Goal: Complete application form

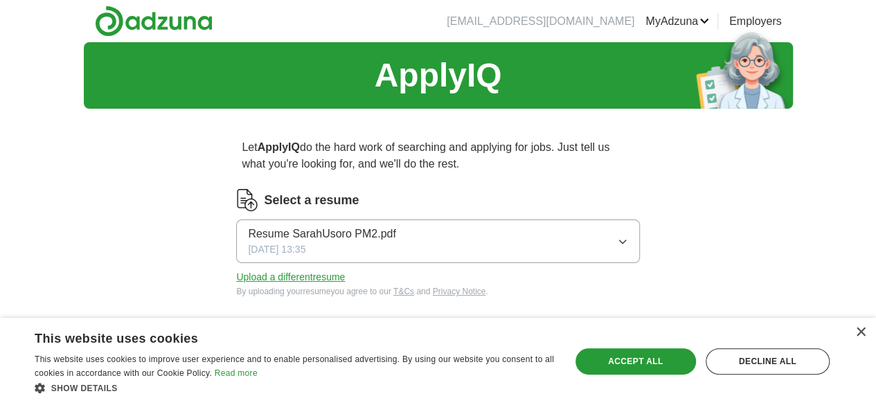
click at [395, 248] on div "Resume SarahUsoro PM2.pdf [DATE] 13:35" at bounding box center [322, 241] width 148 height 31
click at [863, 331] on div "×" at bounding box center [860, 333] width 10 height 10
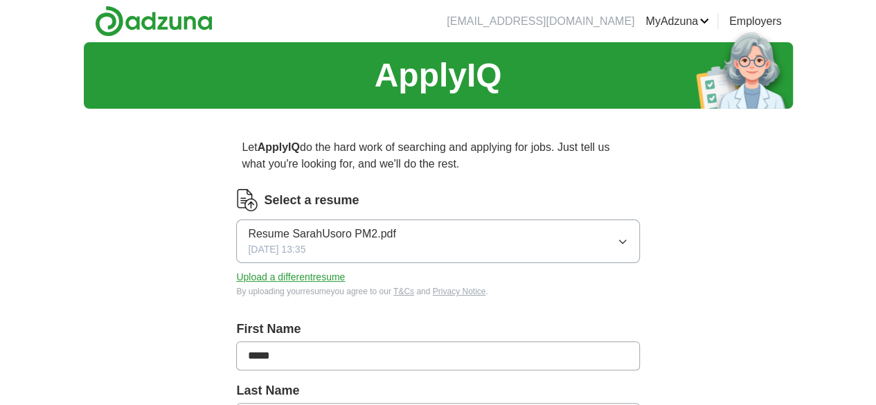
scroll to position [355, 0]
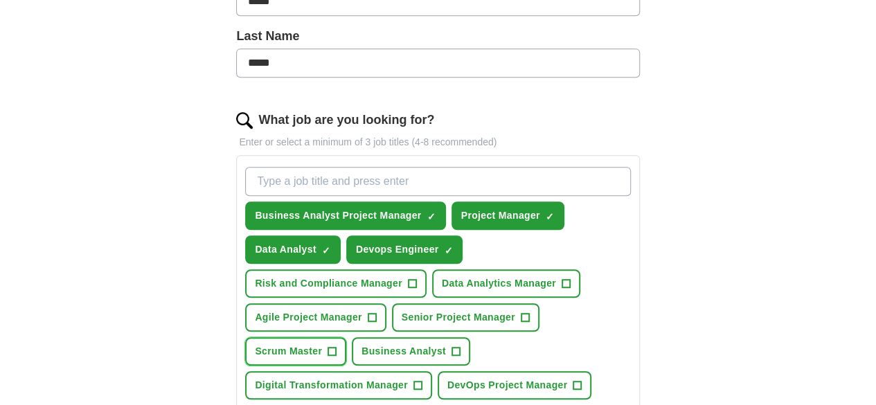
click at [337, 346] on span "+" at bounding box center [332, 351] width 8 height 11
click at [386, 312] on button "Agile Project Manager +" at bounding box center [315, 317] width 141 height 28
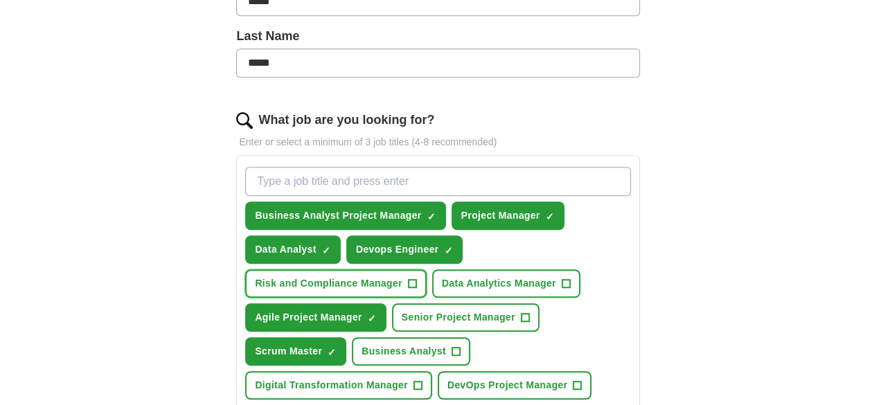
click at [402, 282] on span "Risk and Compliance Manager" at bounding box center [329, 283] width 148 height 15
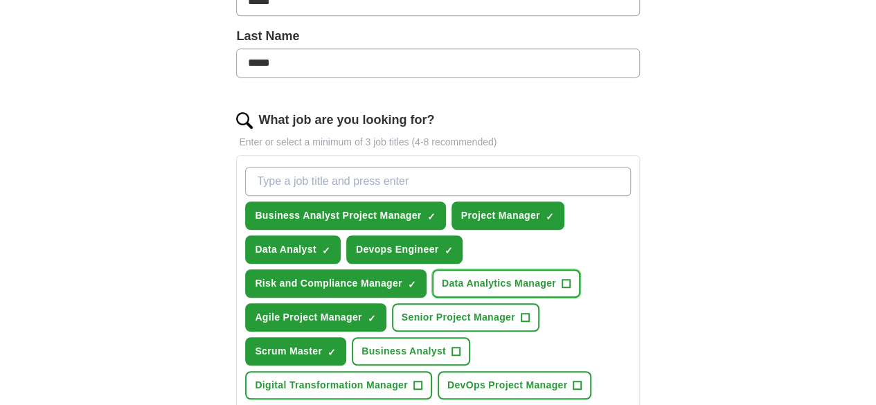
click at [442, 291] on span "Data Analytics Manager" at bounding box center [499, 283] width 114 height 15
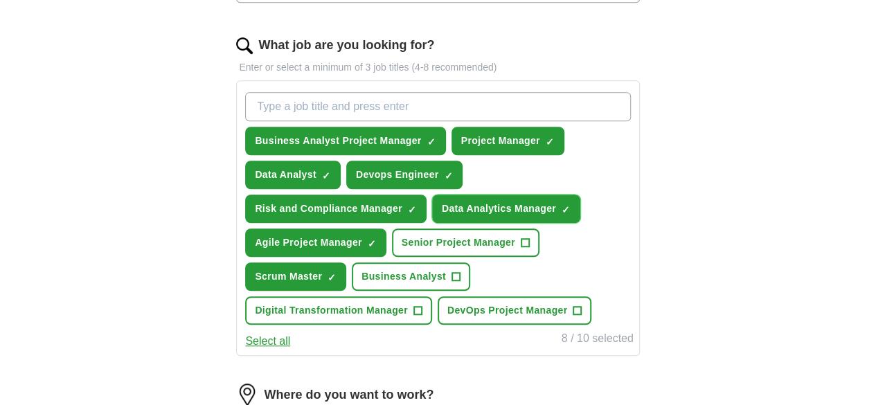
scroll to position [438, 0]
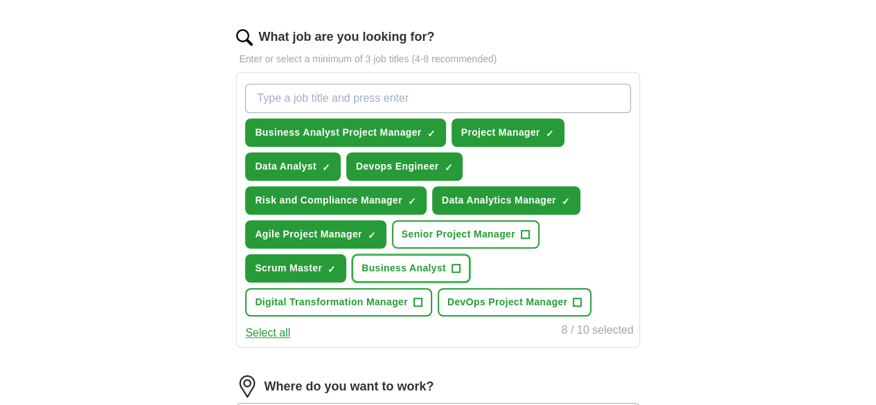
click at [379, 283] on button "Business Analyst +" at bounding box center [411, 268] width 118 height 28
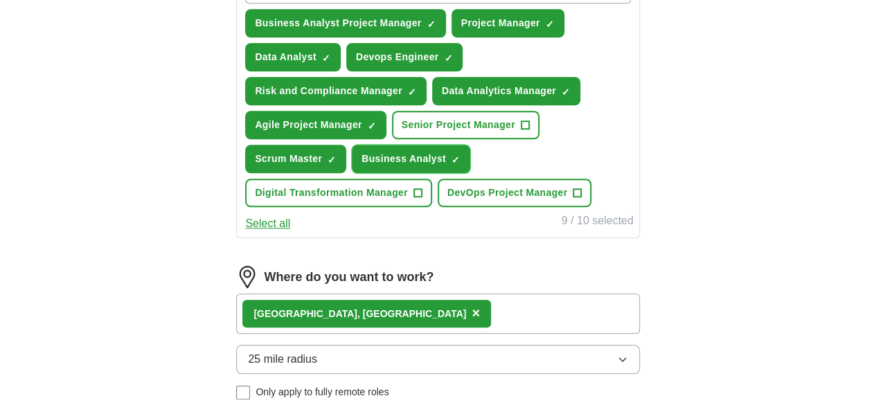
scroll to position [548, 0]
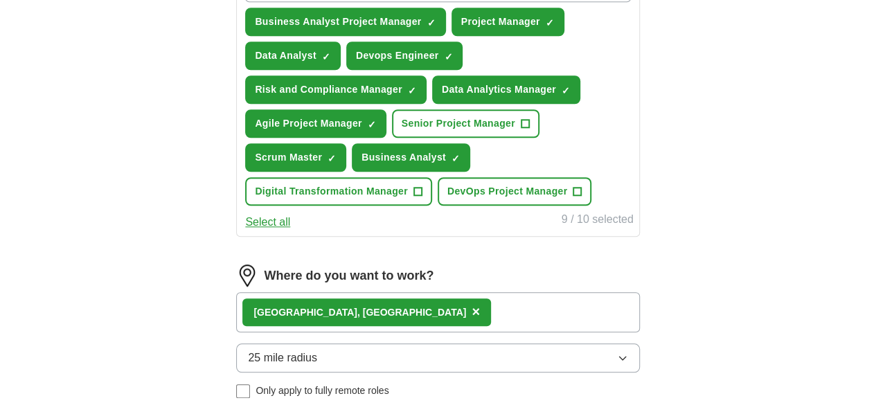
click at [290, 231] on button "Select all" at bounding box center [267, 222] width 45 height 17
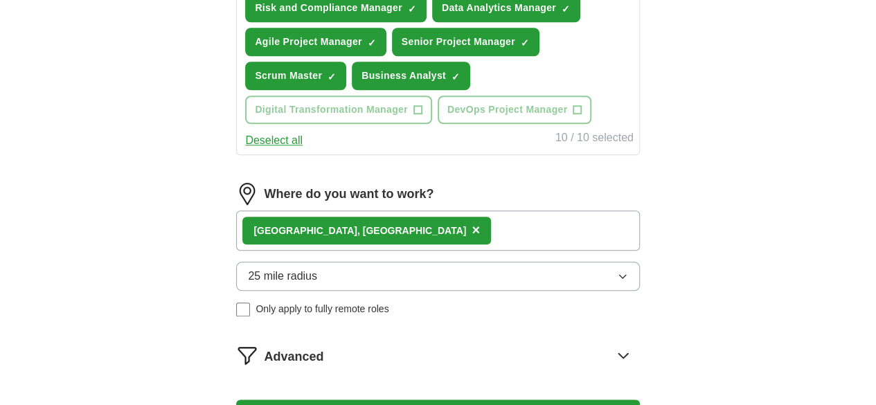
scroll to position [632, 0]
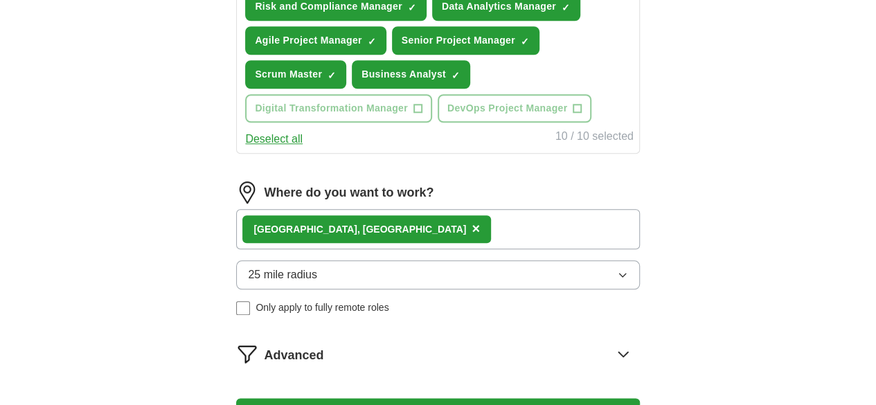
click at [522, 249] on div "Coppell, [GEOGRAPHIC_DATA] ×" at bounding box center [437, 229] width 403 height 40
click at [526, 249] on div "Coppell, [GEOGRAPHIC_DATA] ×" at bounding box center [437, 229] width 403 height 40
click at [572, 249] on div "Coppell, [GEOGRAPHIC_DATA] ×" at bounding box center [437, 229] width 403 height 40
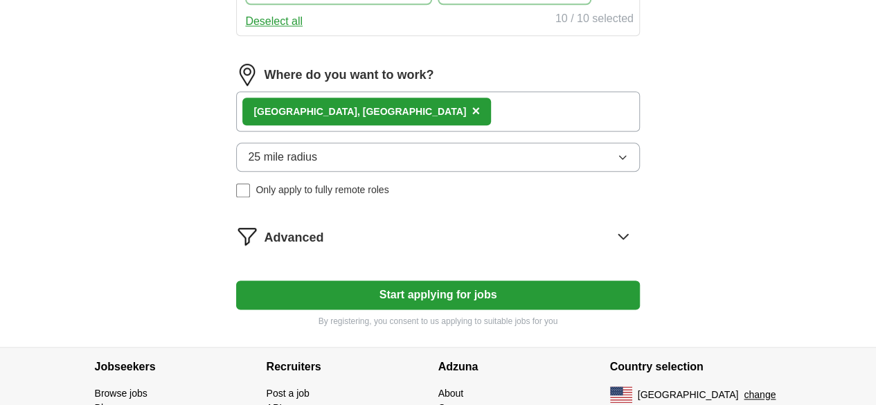
scroll to position [770, 0]
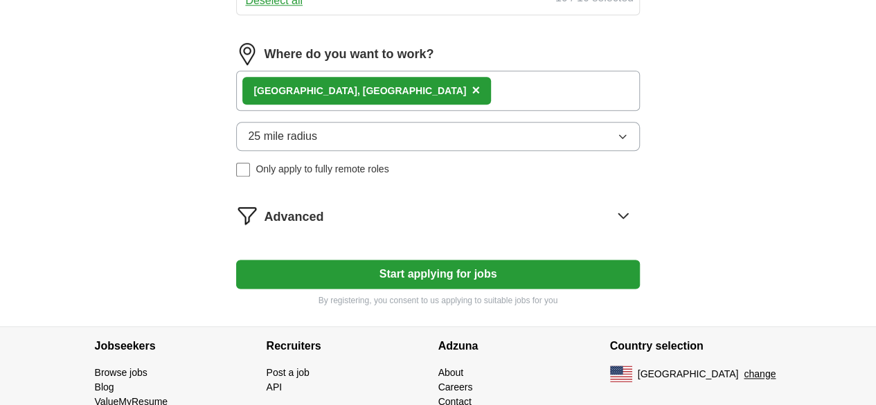
click at [467, 289] on button "Start applying for jobs" at bounding box center [437, 274] width 403 height 29
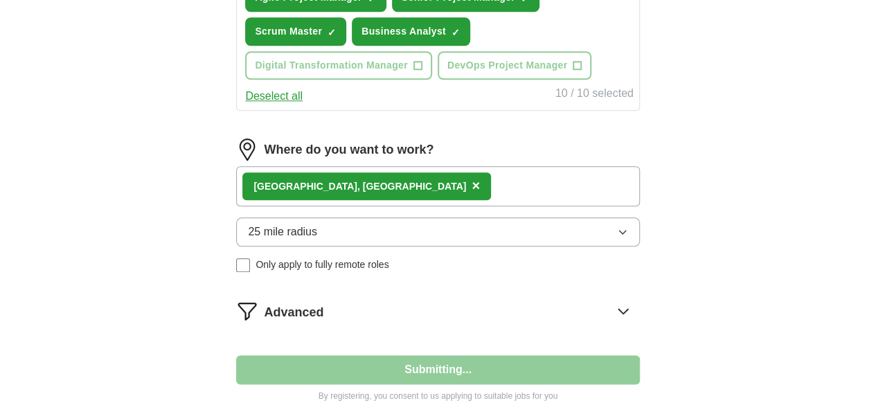
select select "**"
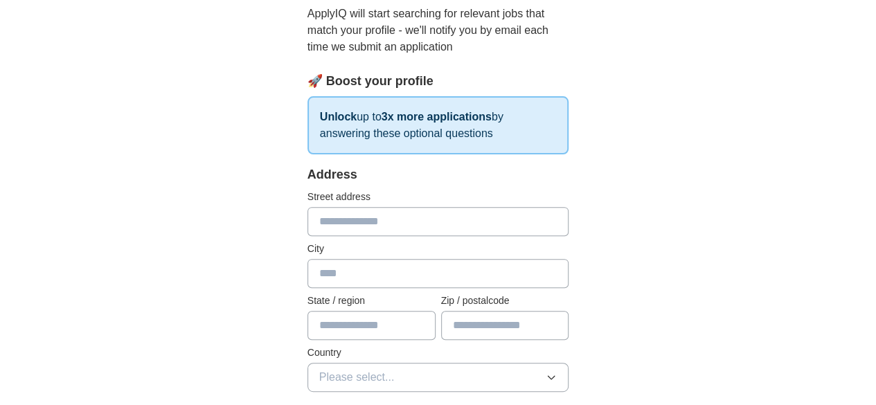
scroll to position [166, 0]
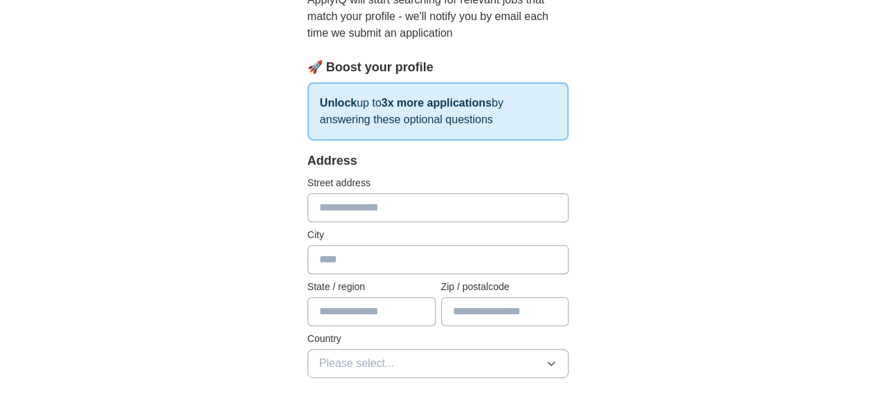
click at [543, 208] on input "text" at bounding box center [438, 207] width 262 height 29
type input "**********"
type input "*******"
type input "**"
type input "*****"
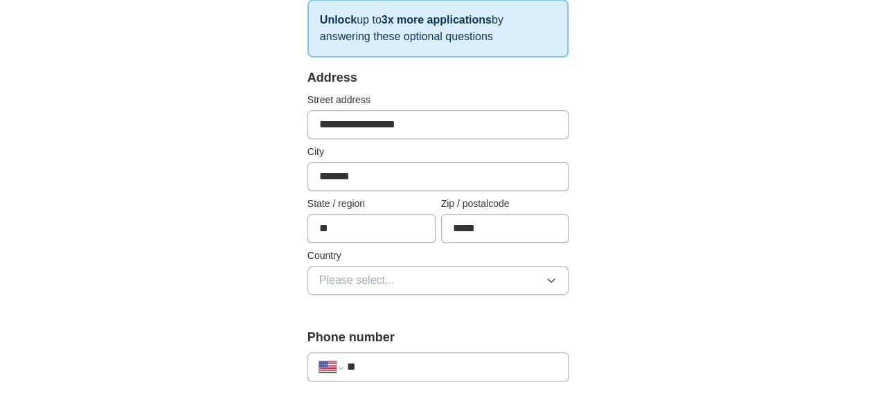
scroll to position [277, 0]
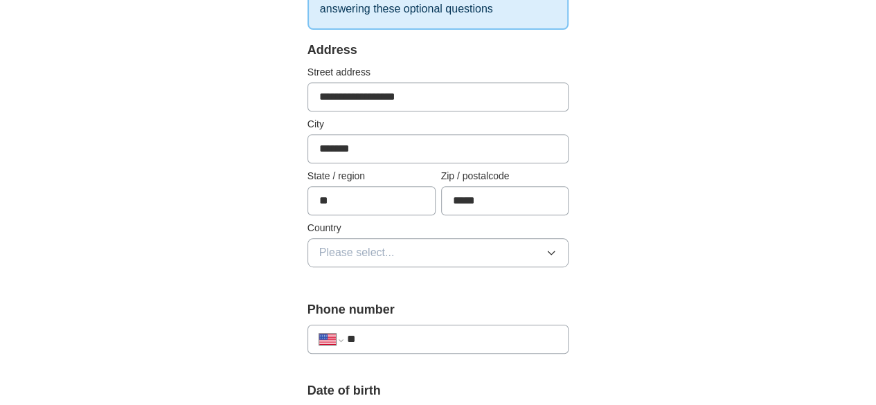
click at [557, 250] on icon "button" at bounding box center [551, 252] width 11 height 11
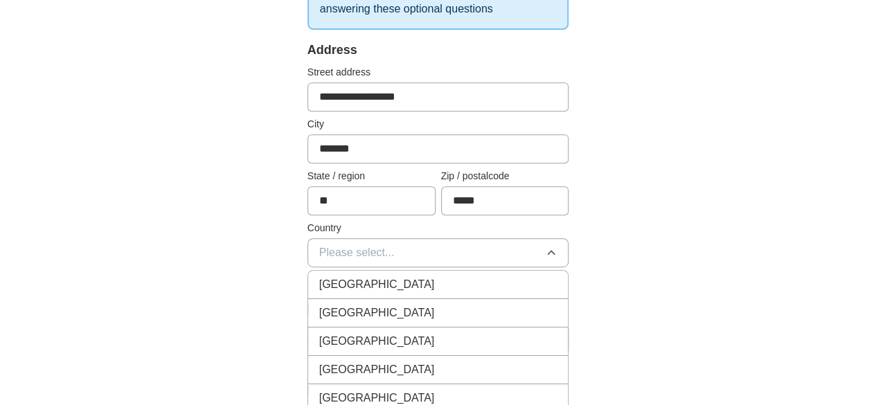
click at [536, 317] on div "[GEOGRAPHIC_DATA]" at bounding box center [438, 313] width 238 height 17
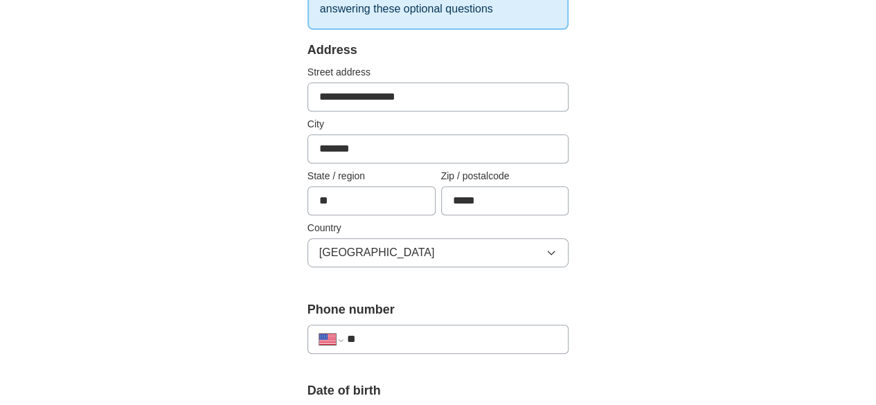
click at [537, 334] on input "**" at bounding box center [452, 339] width 211 height 17
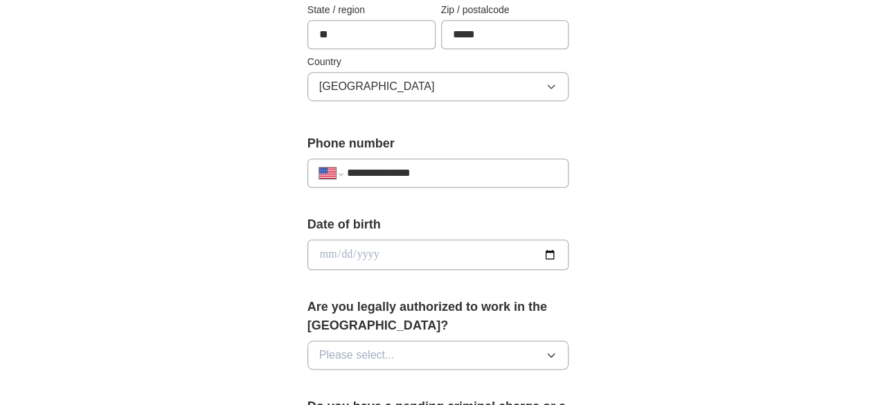
scroll to position [471, 0]
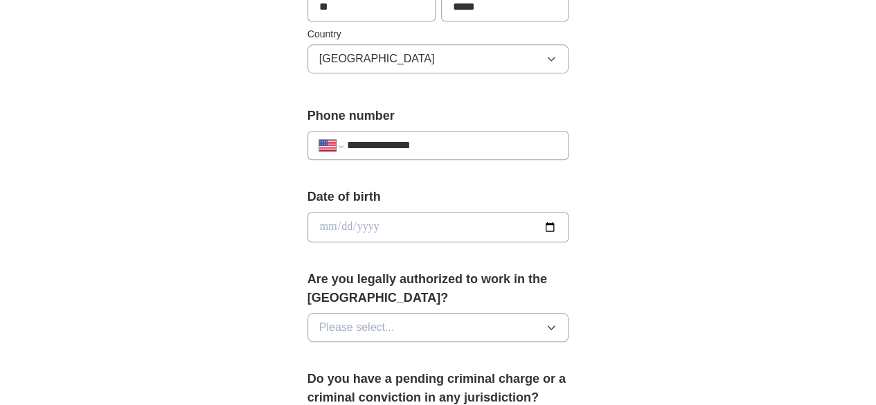
type input "**********"
click at [557, 322] on icon "button" at bounding box center [551, 327] width 11 height 11
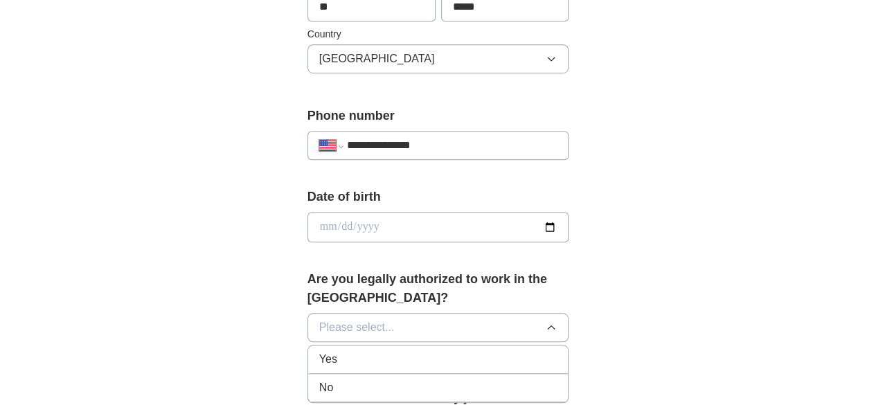
click at [553, 351] on div "Yes" at bounding box center [438, 359] width 238 height 17
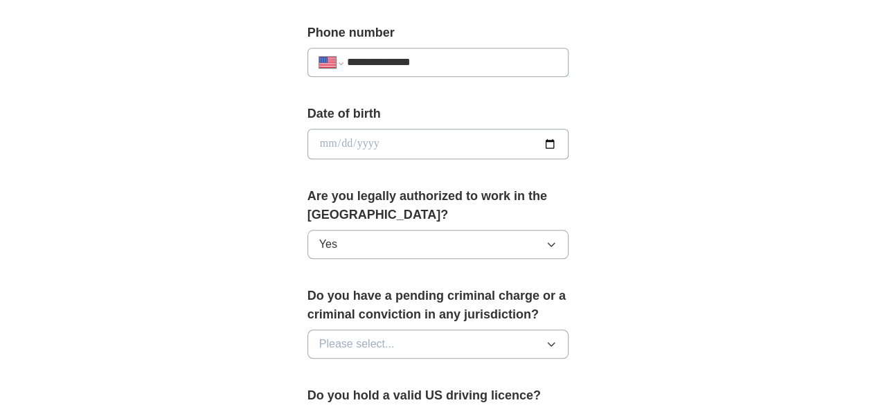
scroll to position [582, 0]
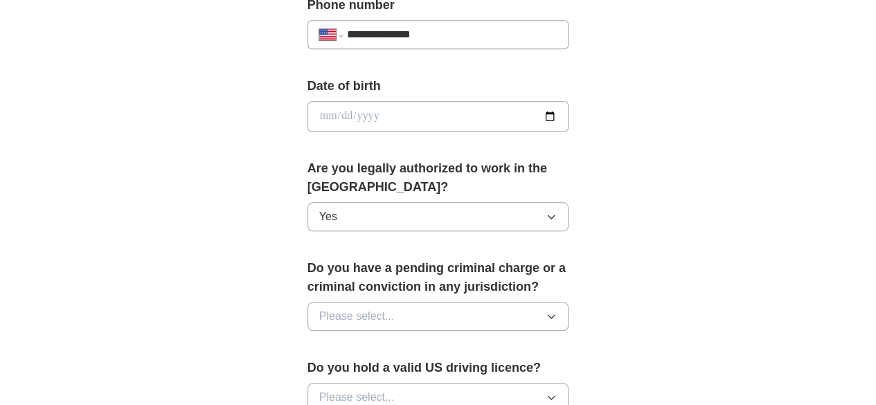
click at [557, 311] on icon "button" at bounding box center [551, 316] width 11 height 11
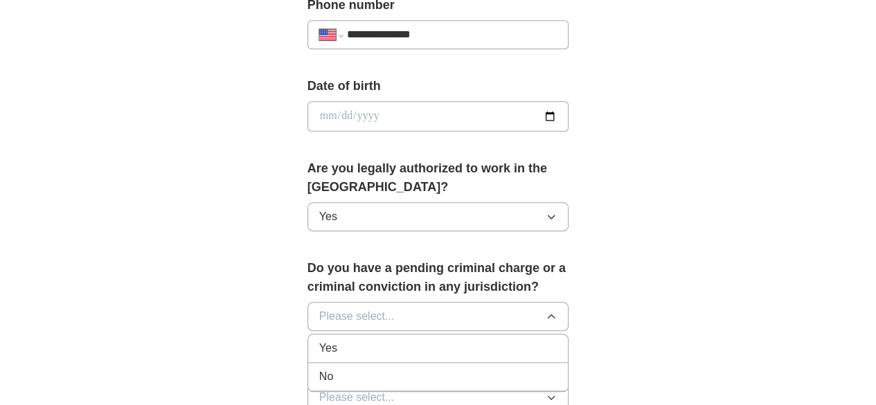
click at [544, 368] on div "No" at bounding box center [438, 376] width 238 height 17
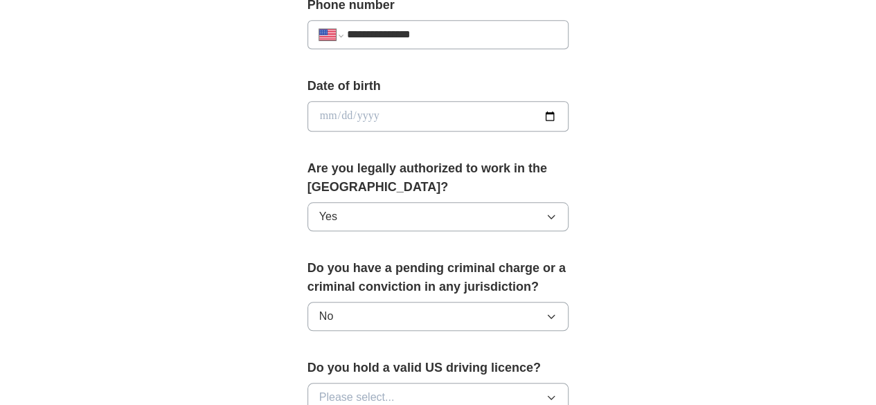
click at [557, 392] on icon "button" at bounding box center [551, 397] width 11 height 11
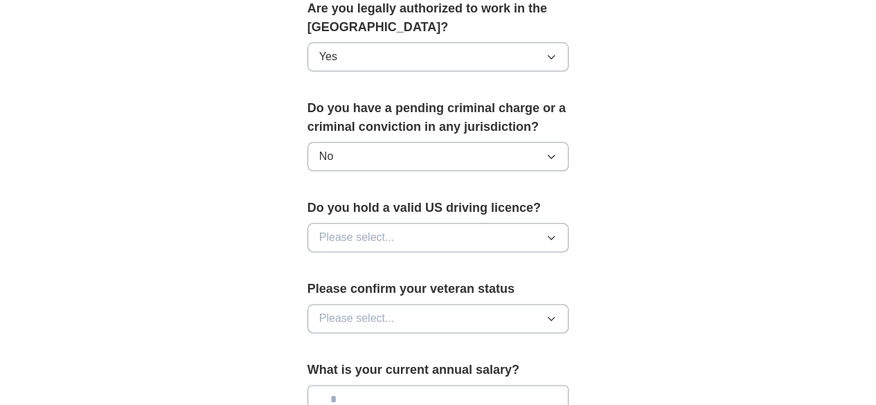
scroll to position [748, 0]
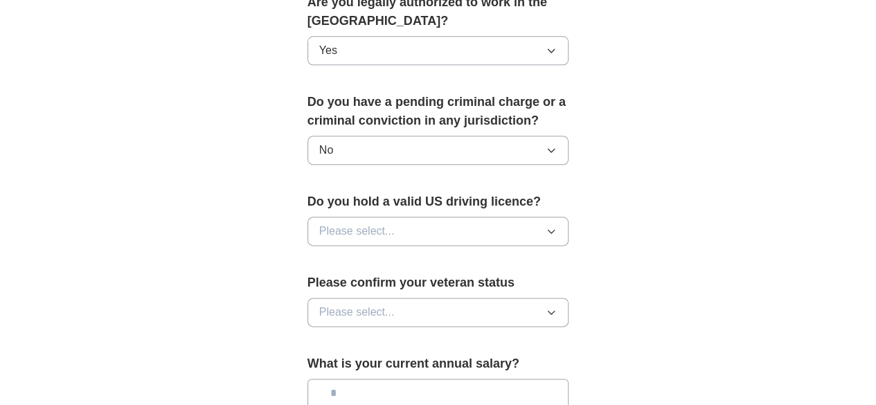
click at [557, 226] on icon "button" at bounding box center [551, 231] width 11 height 11
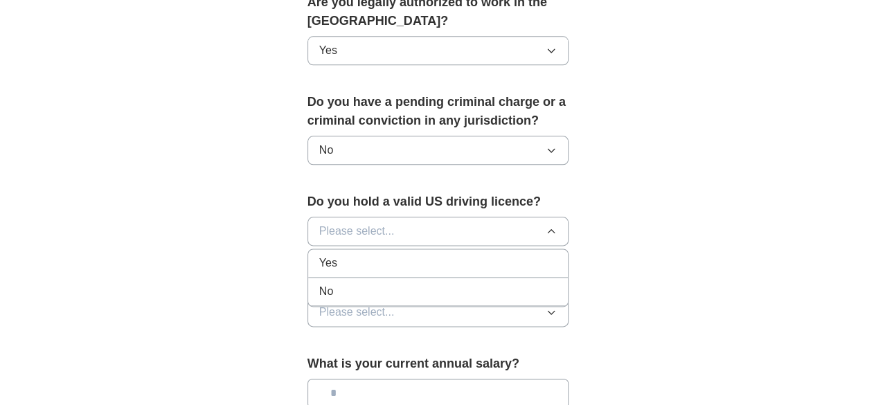
click at [532, 255] on div "Yes" at bounding box center [438, 263] width 238 height 17
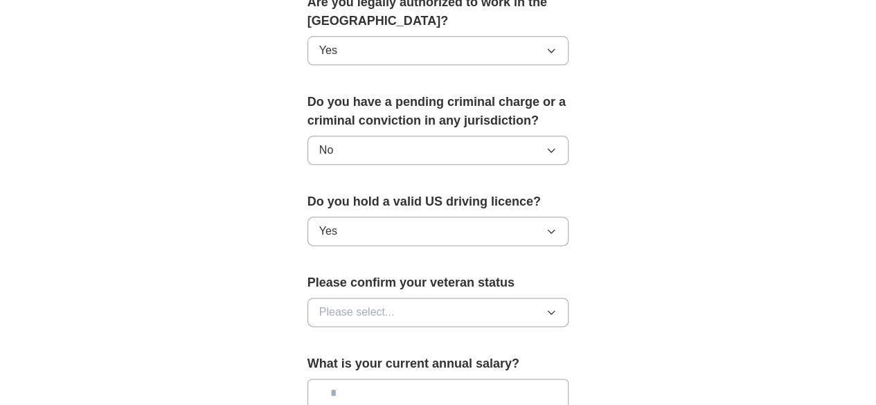
click at [557, 307] on icon "button" at bounding box center [551, 312] width 11 height 11
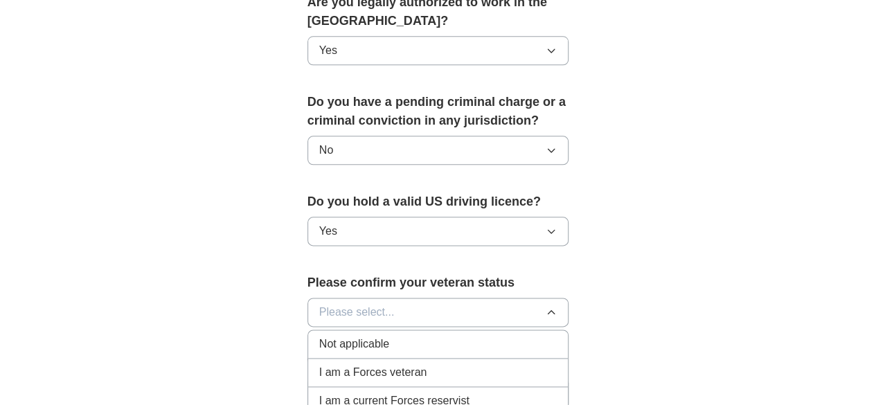
click at [524, 336] on div "Not applicable" at bounding box center [438, 344] width 238 height 17
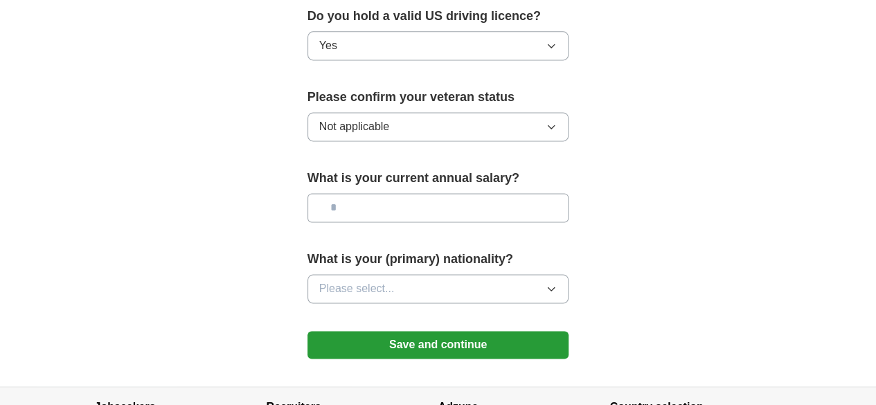
scroll to position [942, 0]
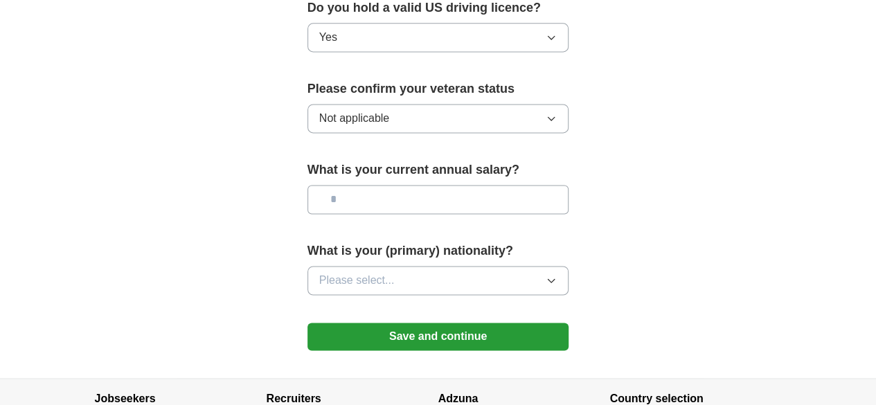
click at [557, 275] on icon "button" at bounding box center [551, 280] width 11 height 11
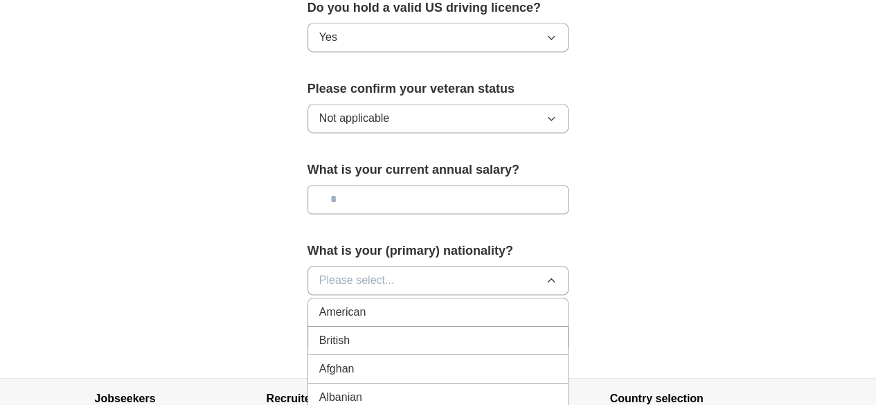
click at [557, 275] on icon "button" at bounding box center [551, 280] width 11 height 11
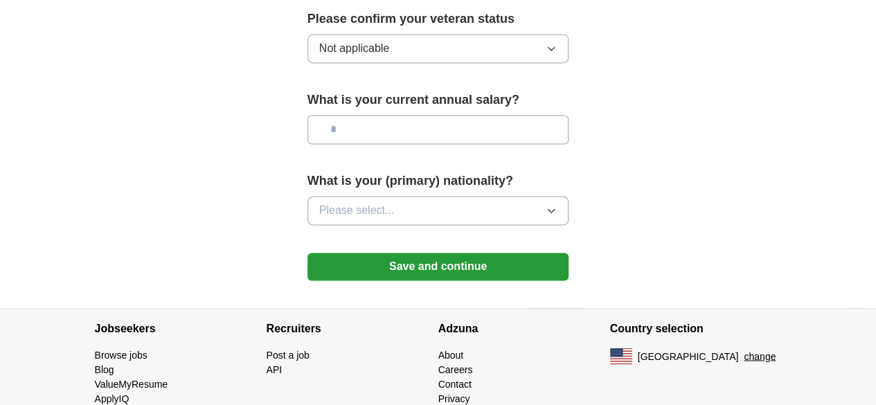
scroll to position [1025, 0]
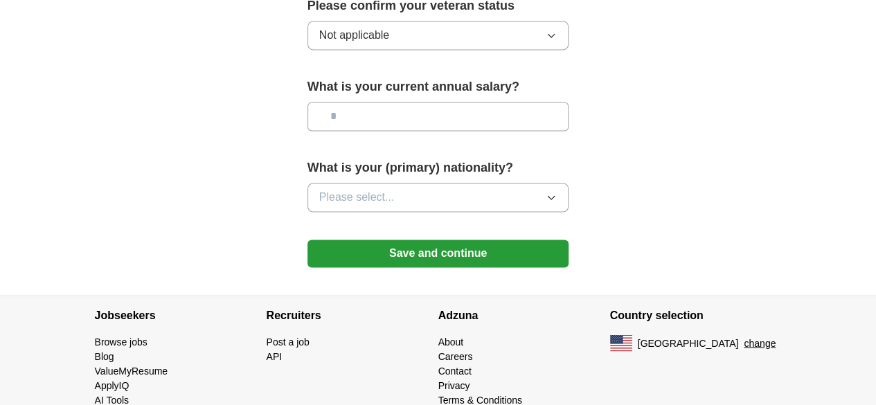
click at [447, 240] on button "Save and continue" at bounding box center [438, 254] width 262 height 28
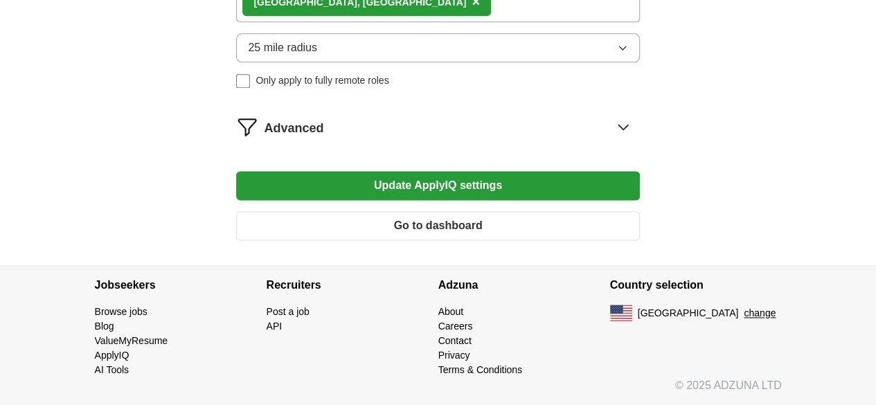
scroll to position [886, 0]
click at [432, 217] on button "Go to dashboard" at bounding box center [437, 225] width 403 height 29
